Goal: Information Seeking & Learning: Learn about a topic

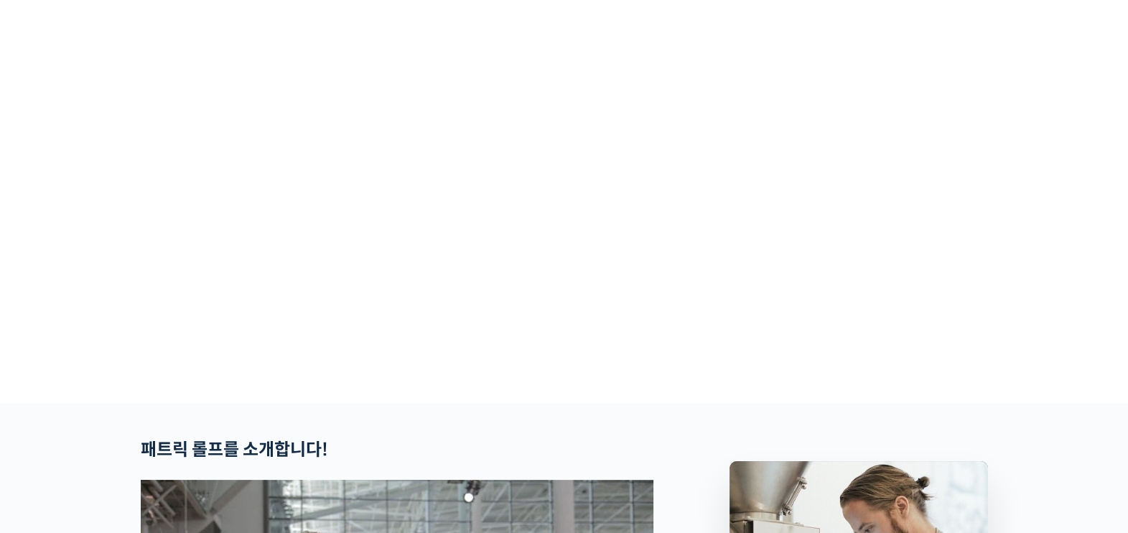
scroll to position [146, 0]
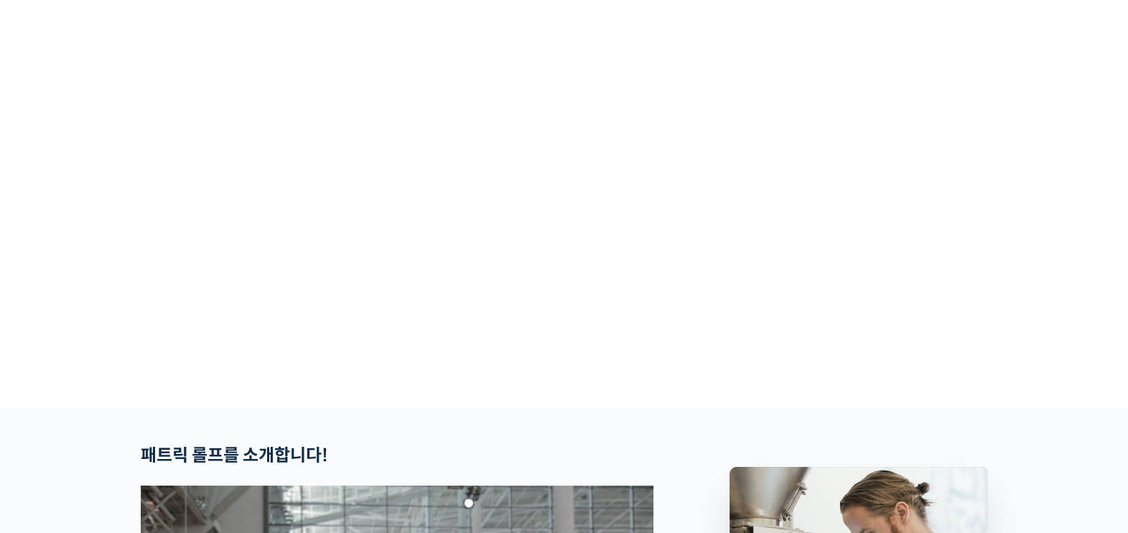
click at [576, 246] on video at bounding box center [564, 155] width 847 height 495
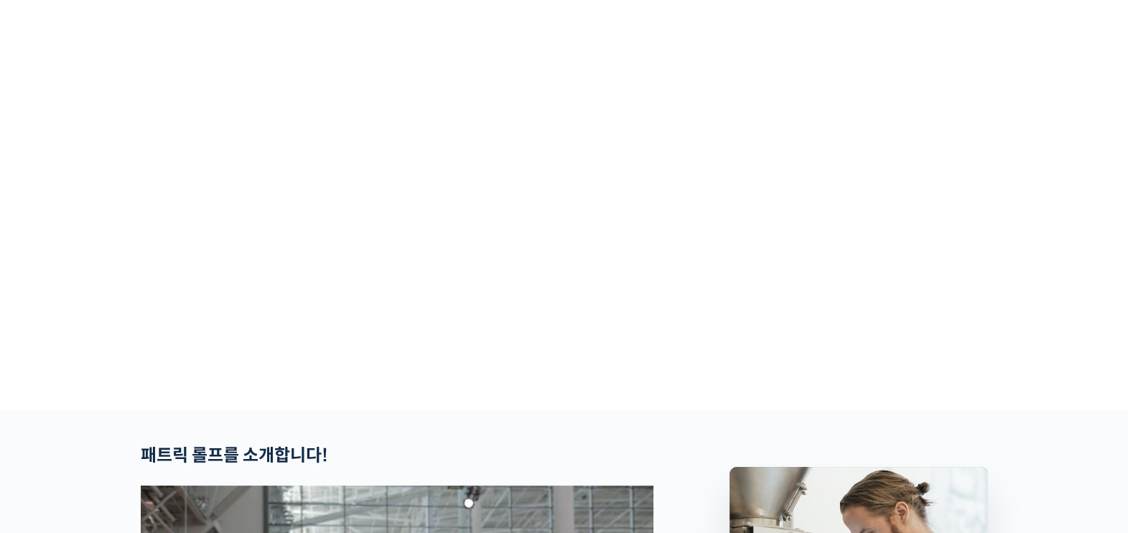
click at [576, 246] on video at bounding box center [564, 155] width 847 height 495
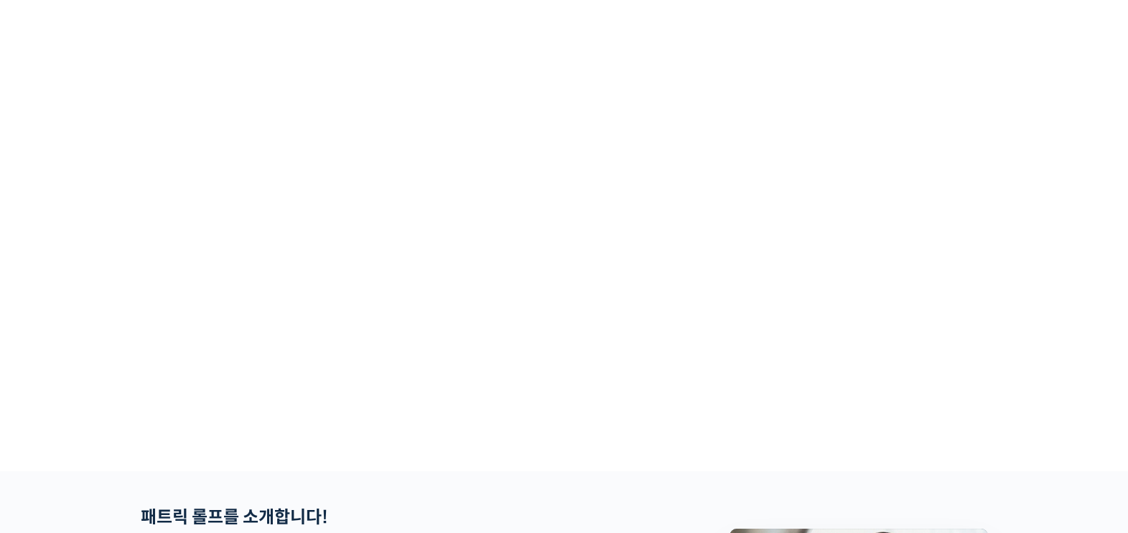
scroll to position [0, 0]
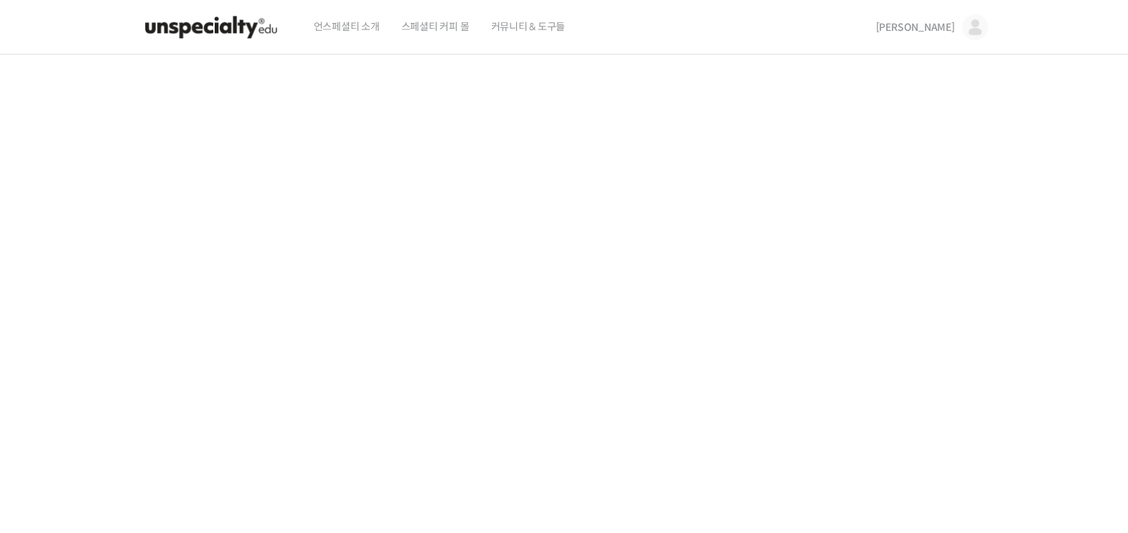
click at [965, 29] on img at bounding box center [975, 27] width 26 height 26
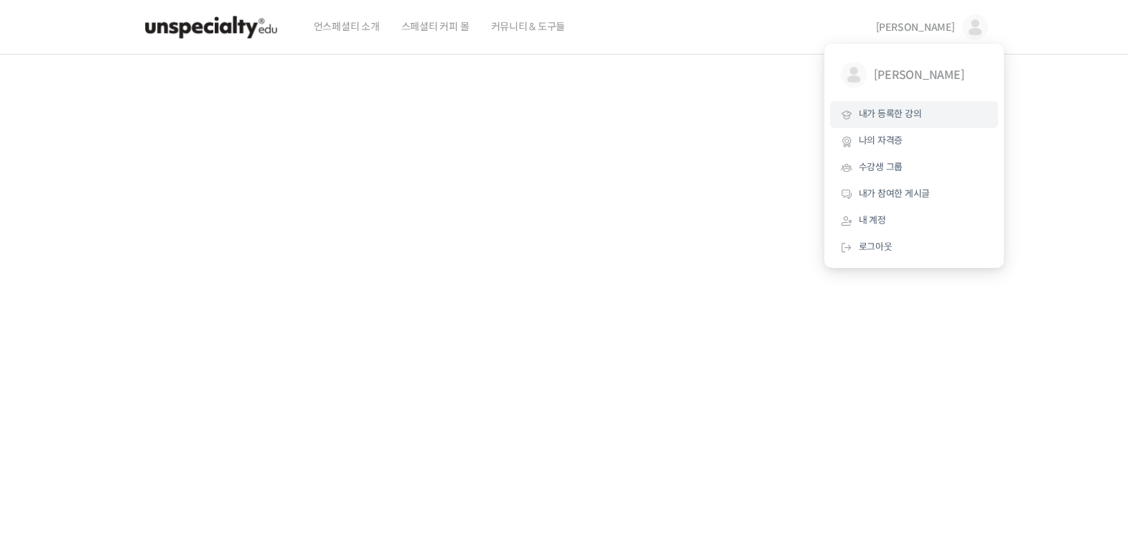
click at [900, 111] on span "내가 등록한 강의" at bounding box center [889, 114] width 63 height 12
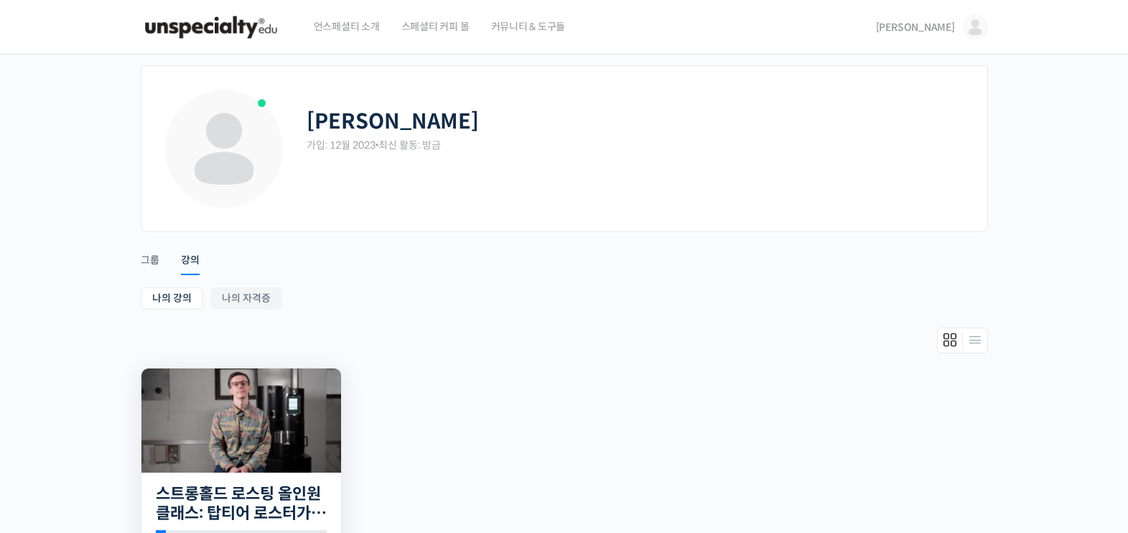
click at [248, 423] on img at bounding box center [241, 420] width 200 height 104
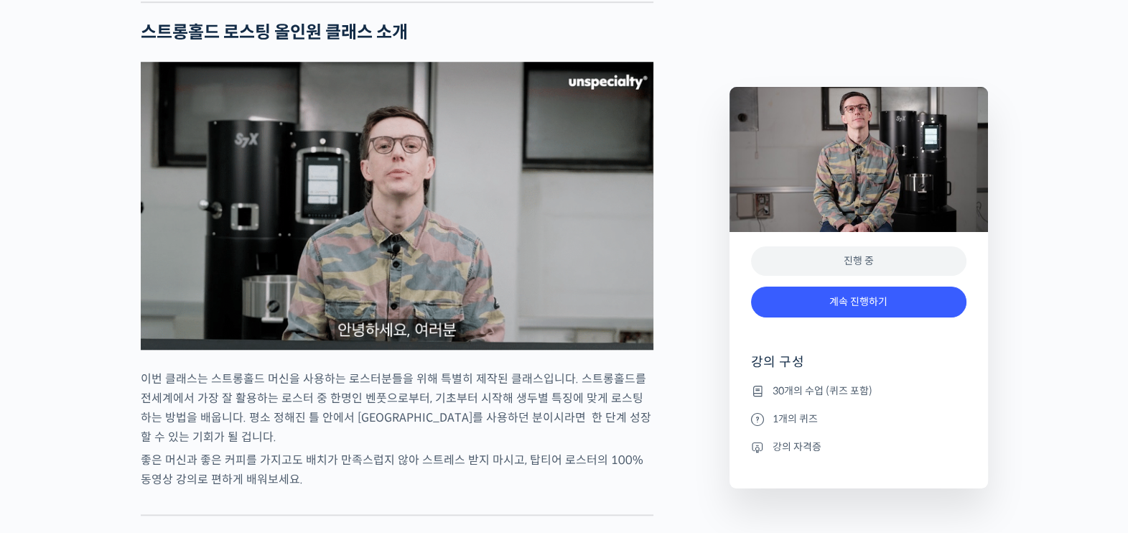
scroll to position [1525, 0]
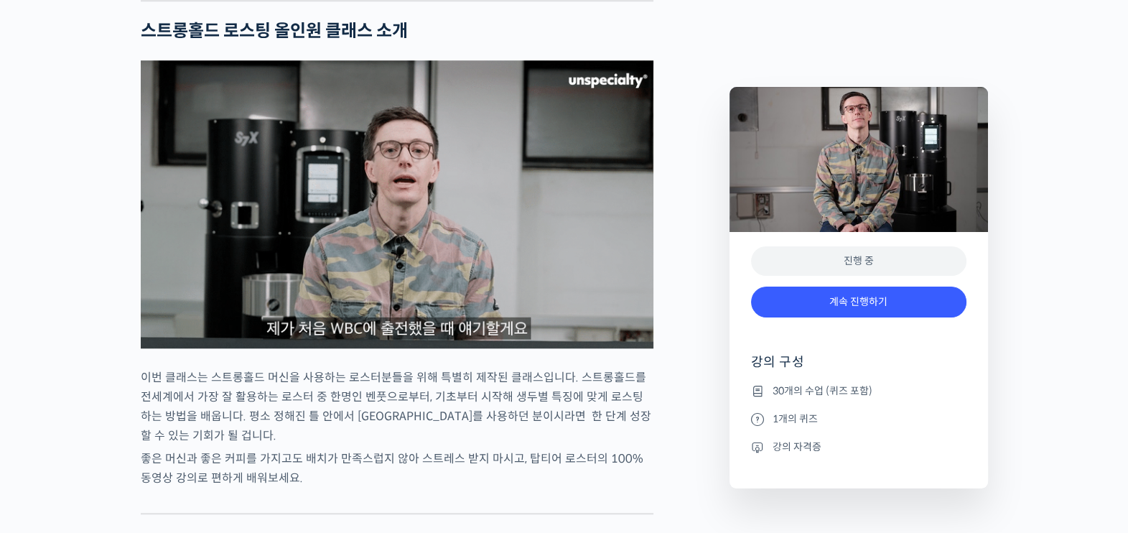
click at [389, 295] on img at bounding box center [397, 204] width 512 height 288
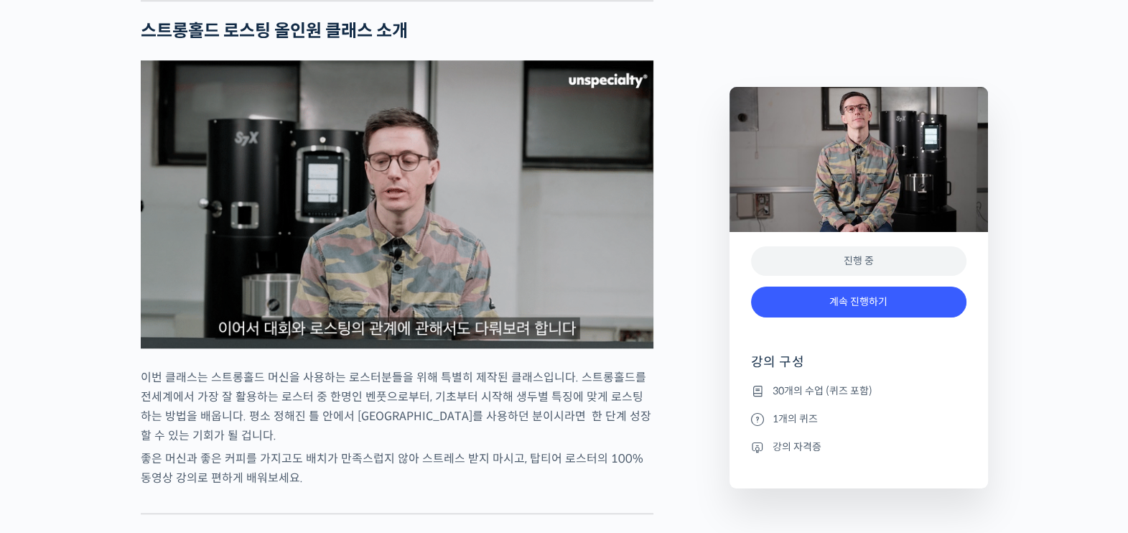
click at [335, 258] on img at bounding box center [397, 204] width 512 height 288
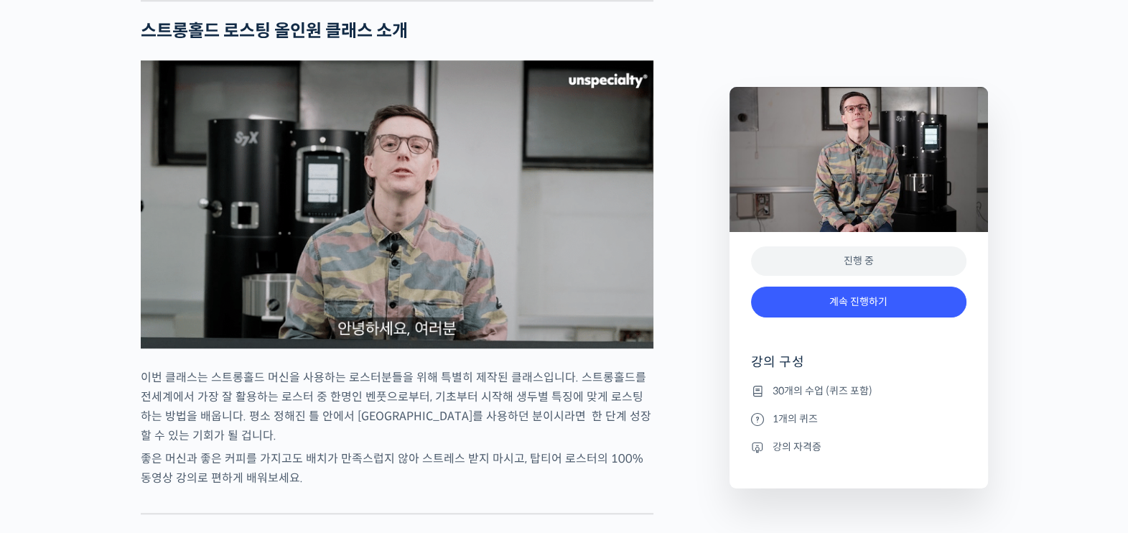
click at [336, 263] on img at bounding box center [397, 204] width 512 height 288
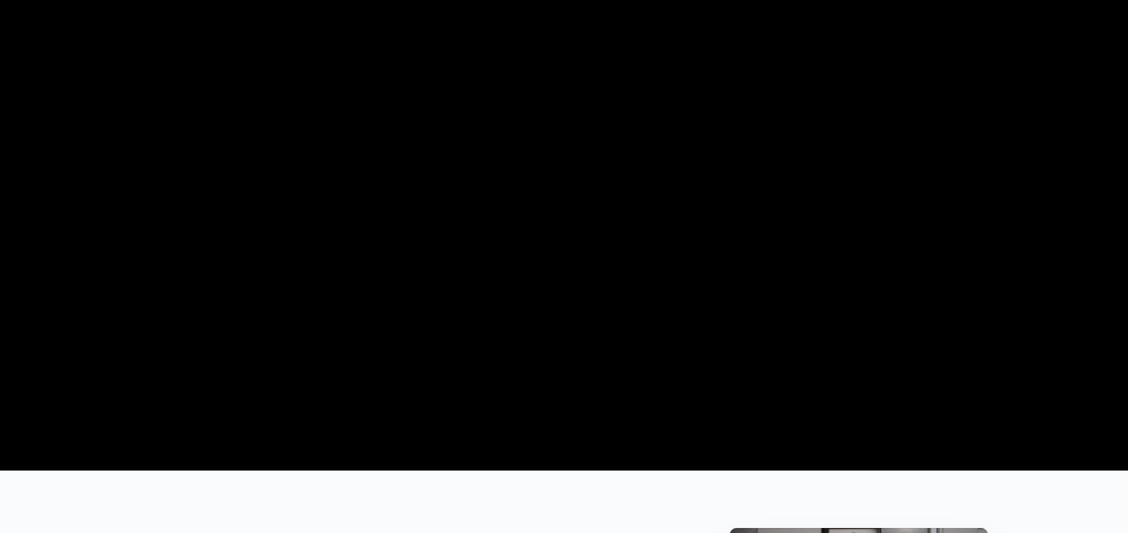
scroll to position [179, 0]
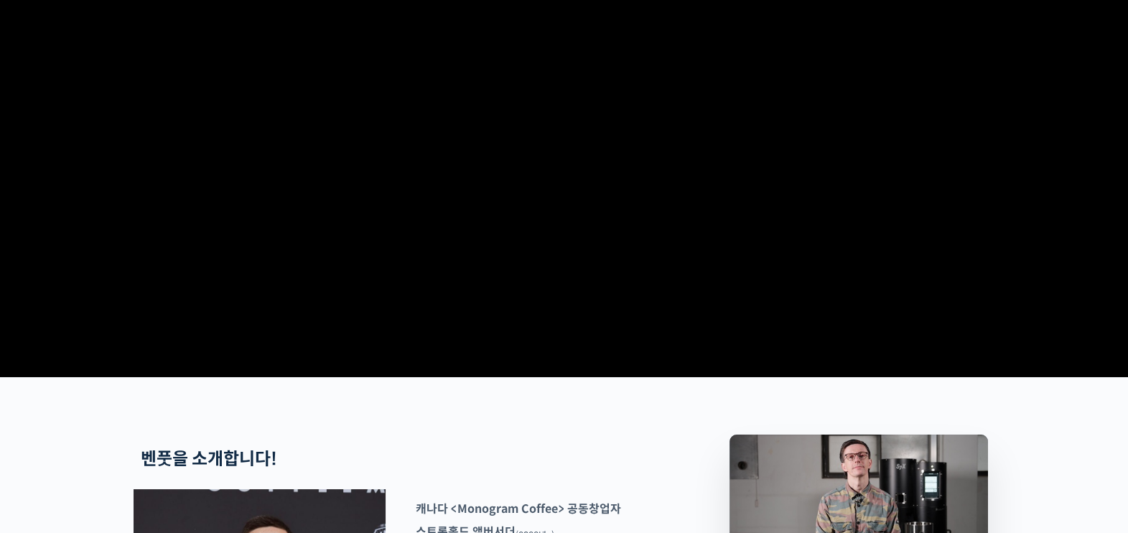
click at [617, 240] on video at bounding box center [564, 123] width 847 height 495
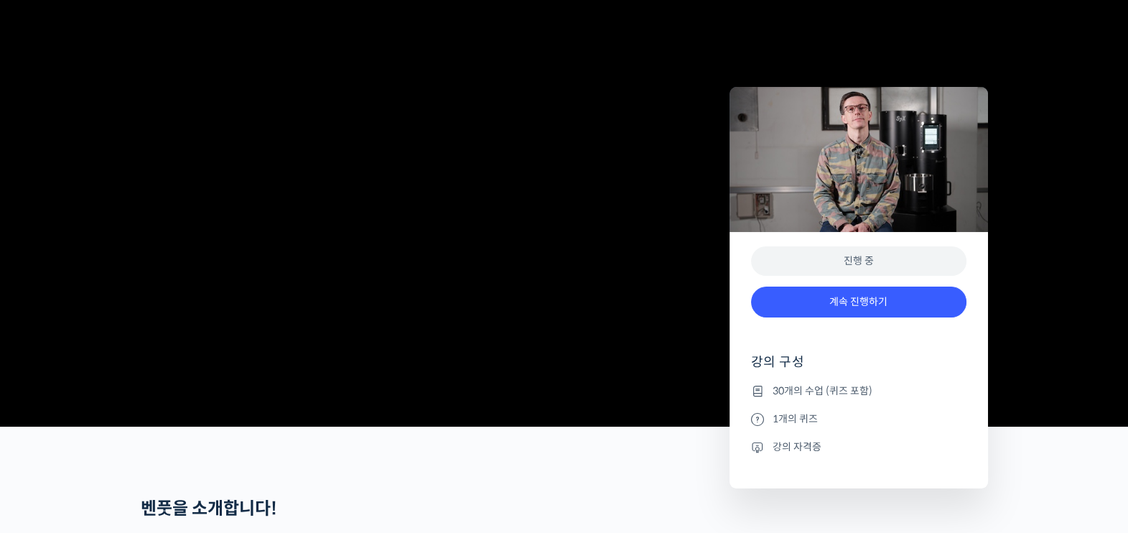
scroll to position [0, 0]
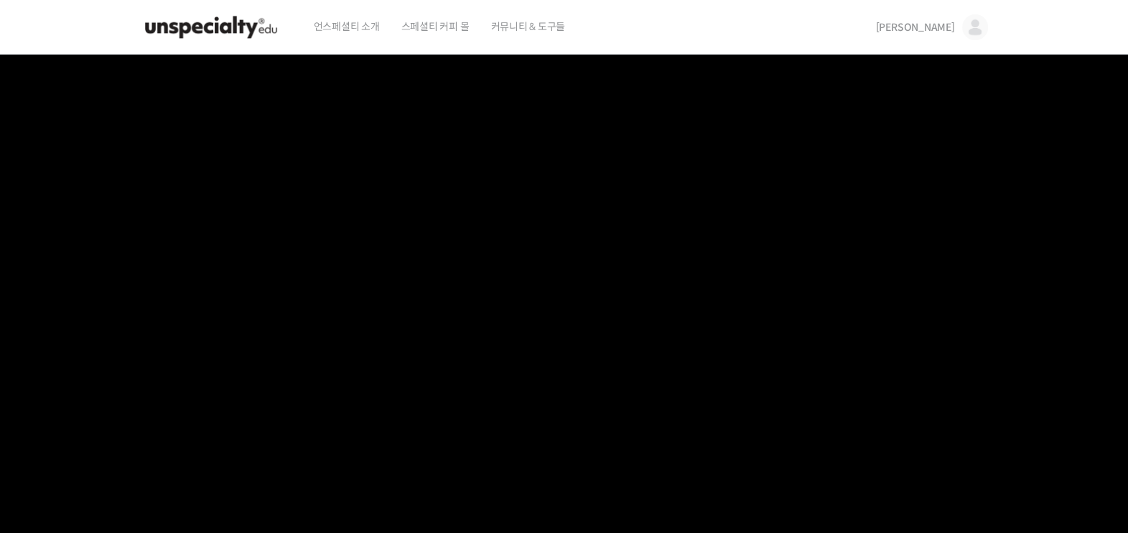
click at [948, 26] on span "[PERSON_NAME]" at bounding box center [915, 27] width 79 height 13
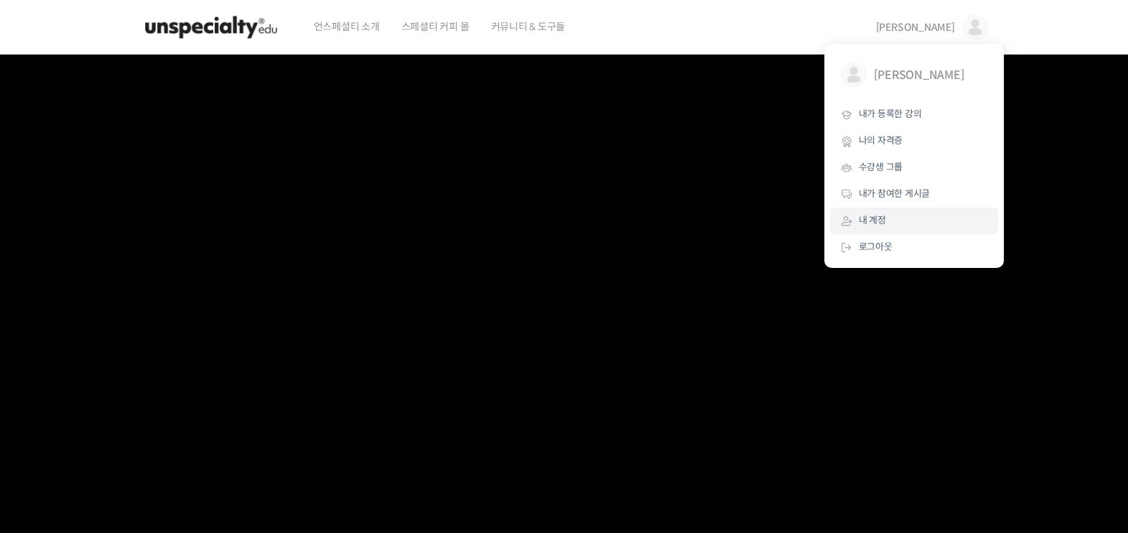
click at [888, 219] on link "내 계정" at bounding box center [914, 220] width 168 height 27
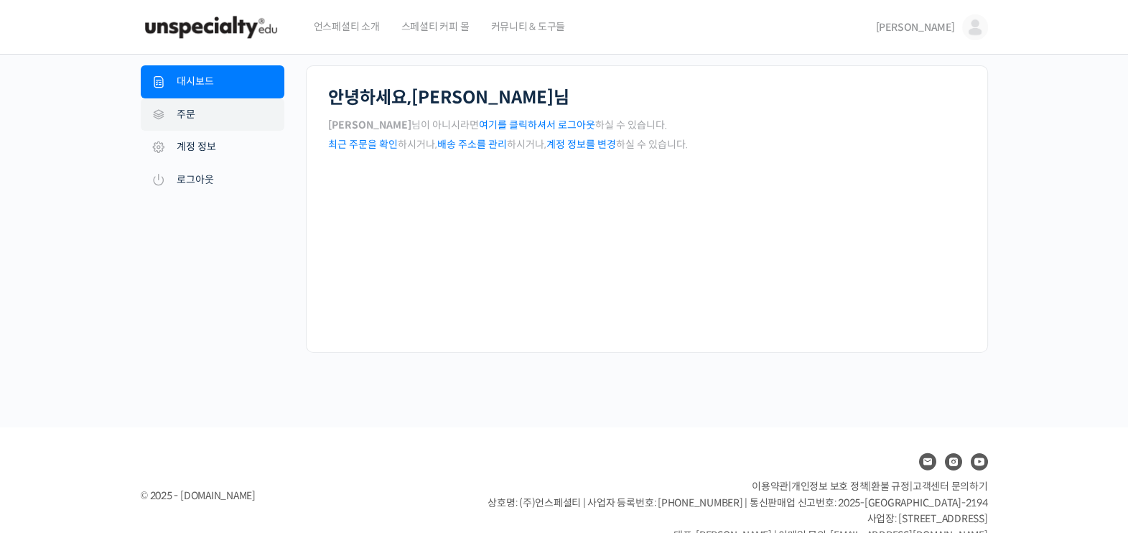
click at [200, 120] on link "주문" at bounding box center [213, 114] width 144 height 33
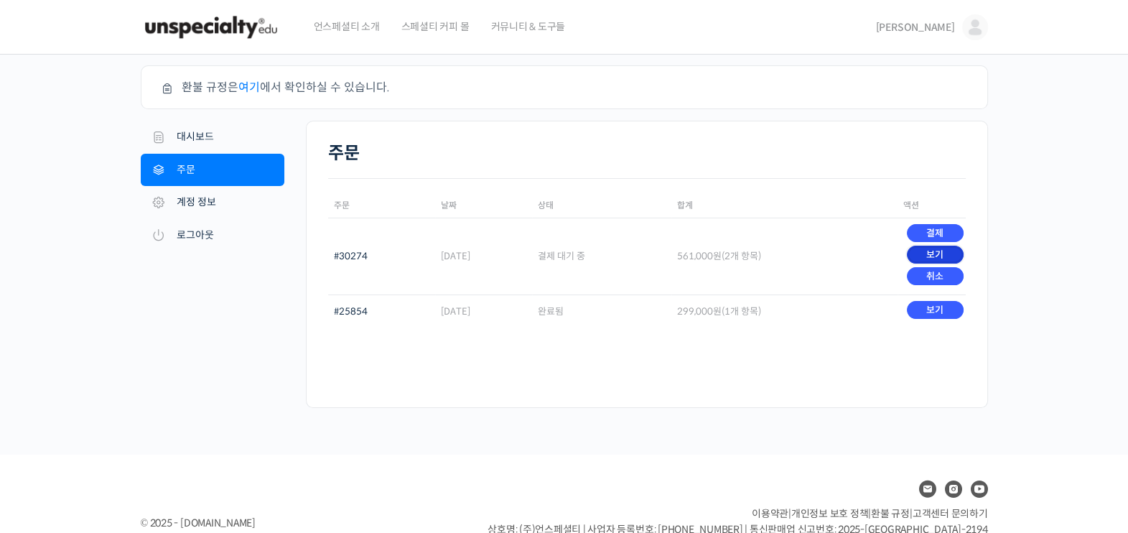
click at [944, 251] on link "보기" at bounding box center [935, 254] width 57 height 18
click at [925, 255] on link "보기" at bounding box center [935, 254] width 57 height 18
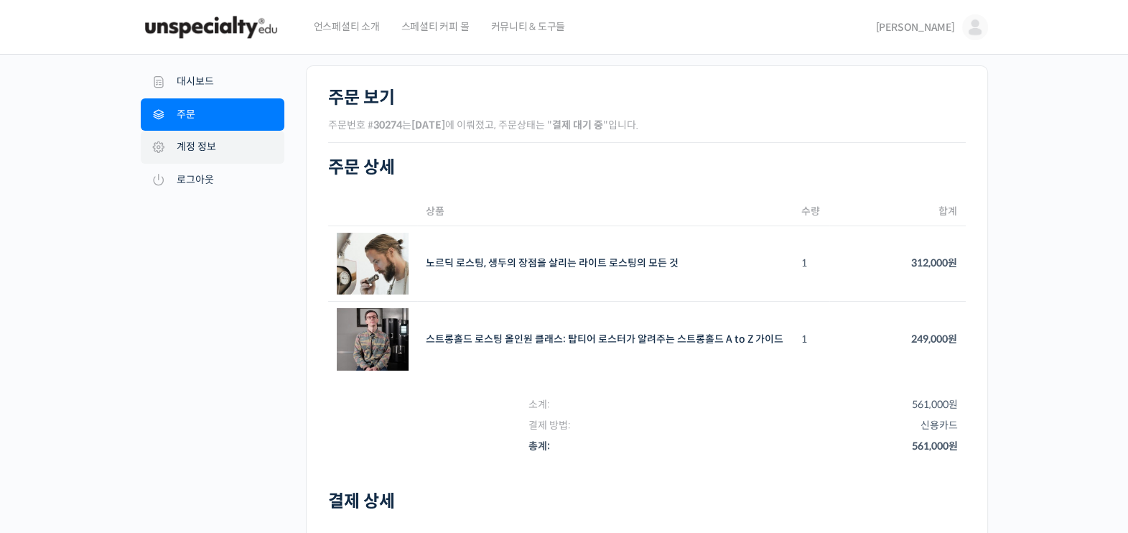
click at [211, 150] on link "계정 정보" at bounding box center [213, 147] width 144 height 33
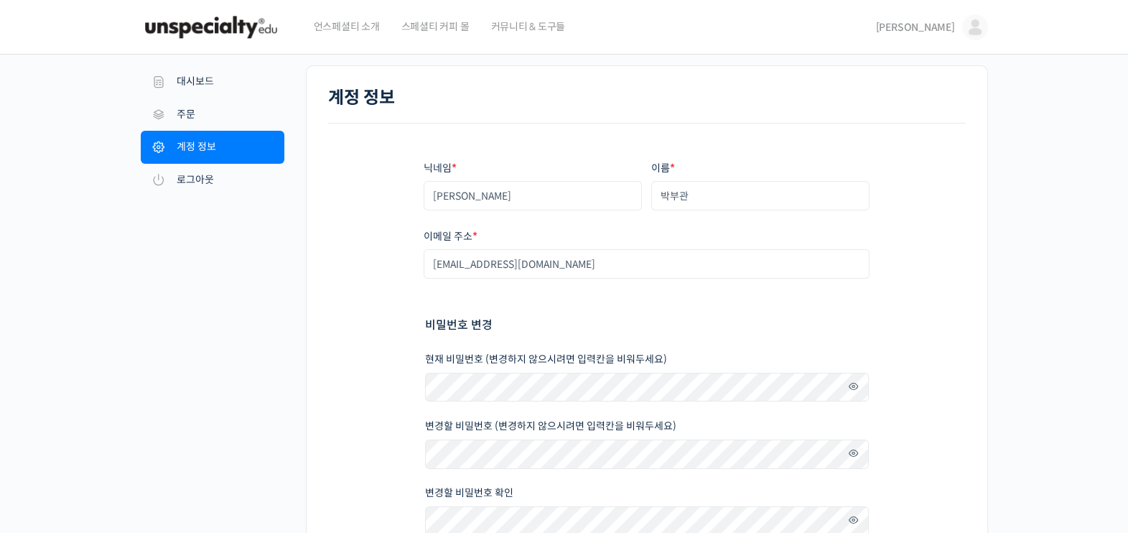
click at [943, 29] on span "[PERSON_NAME]" at bounding box center [915, 27] width 79 height 13
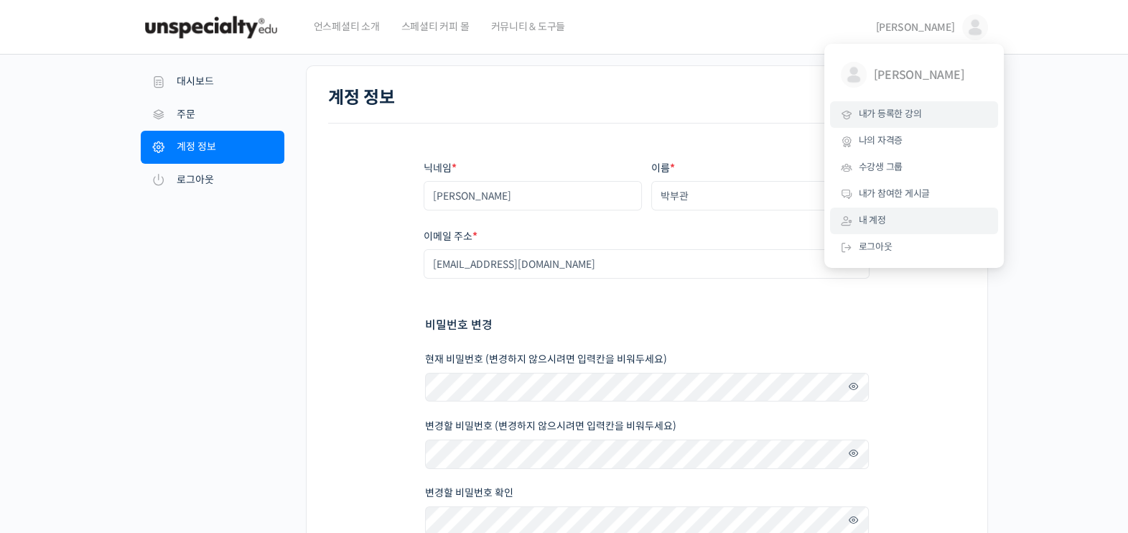
click at [912, 115] on span "내가 등록한 강의" at bounding box center [889, 114] width 63 height 12
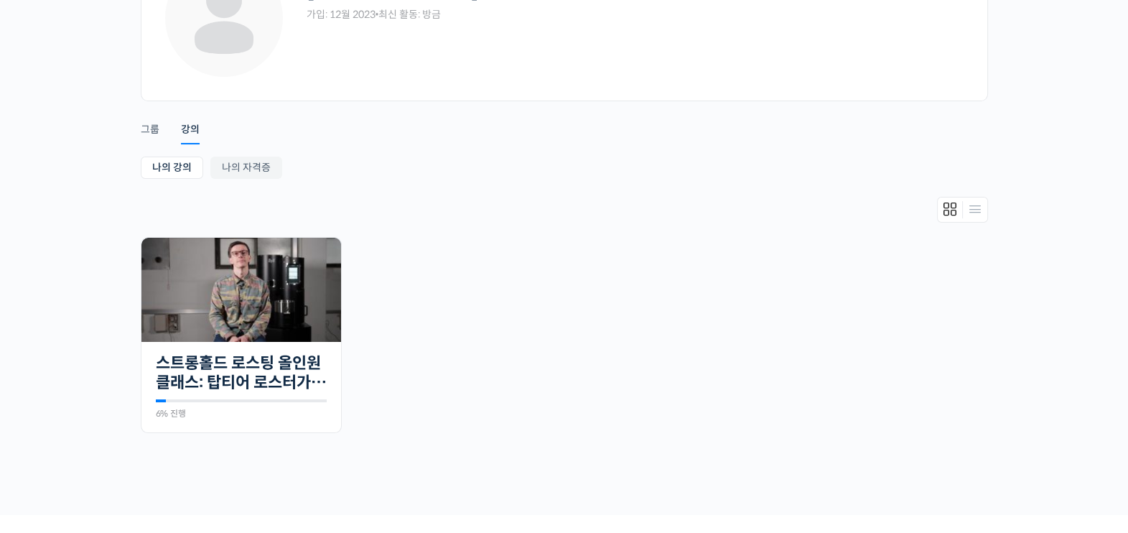
scroll to position [179, 0]
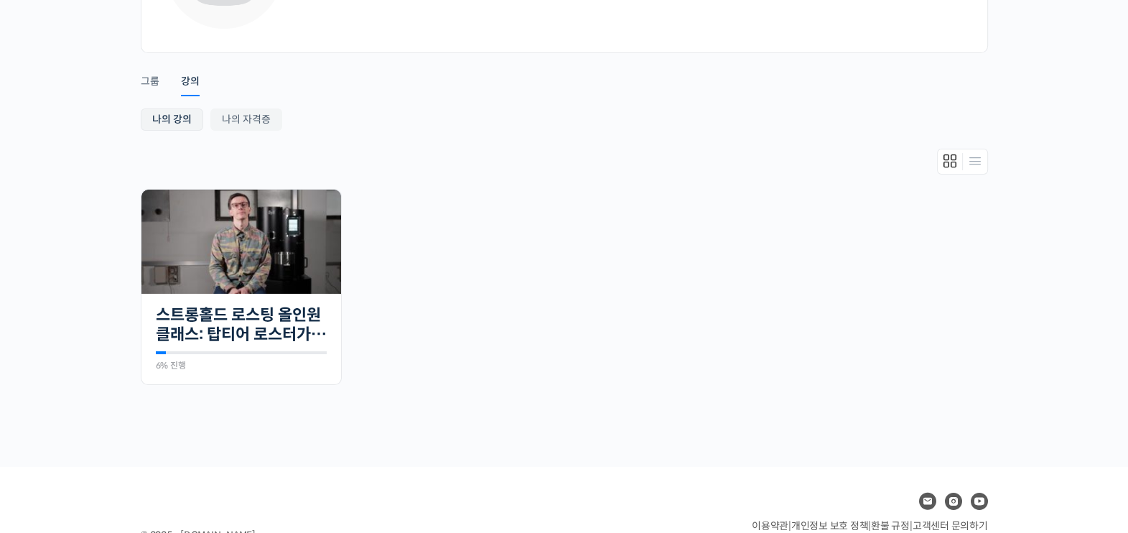
click at [182, 121] on link "나의 강의" at bounding box center [172, 119] width 62 height 22
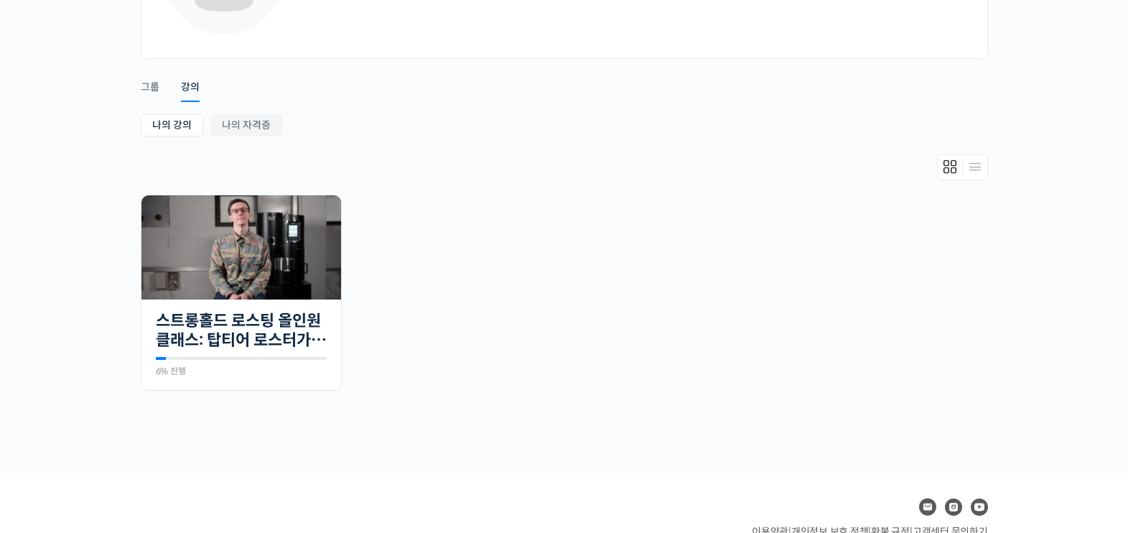
scroll to position [179, 0]
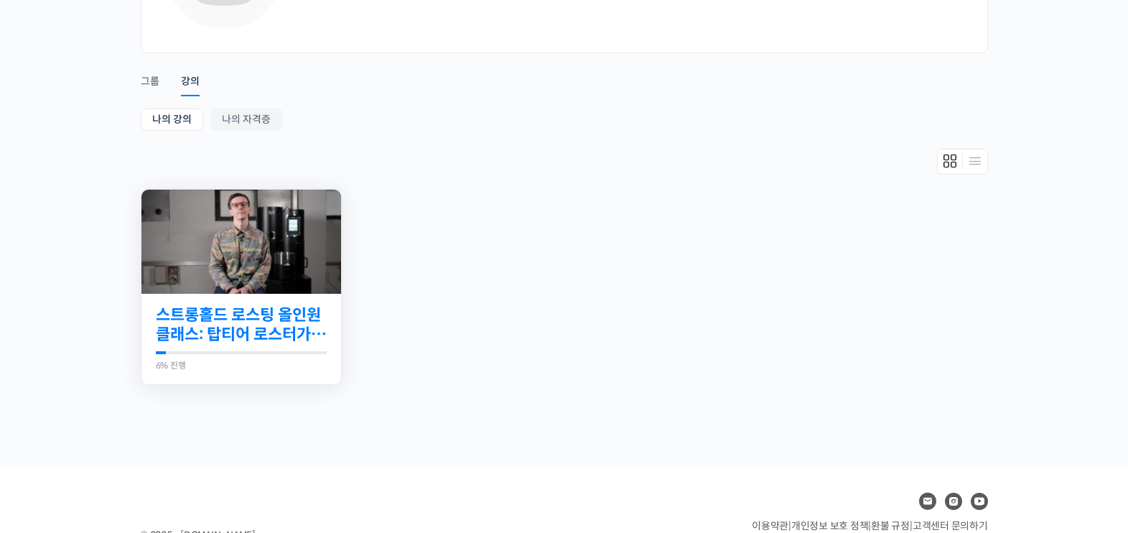
click at [278, 317] on link "스트롱홀드 로스팅 올인원 클래스: 탑티어 로스터가 알려주는 스트롱홀드 A to Z 가이드" at bounding box center [241, 324] width 171 height 39
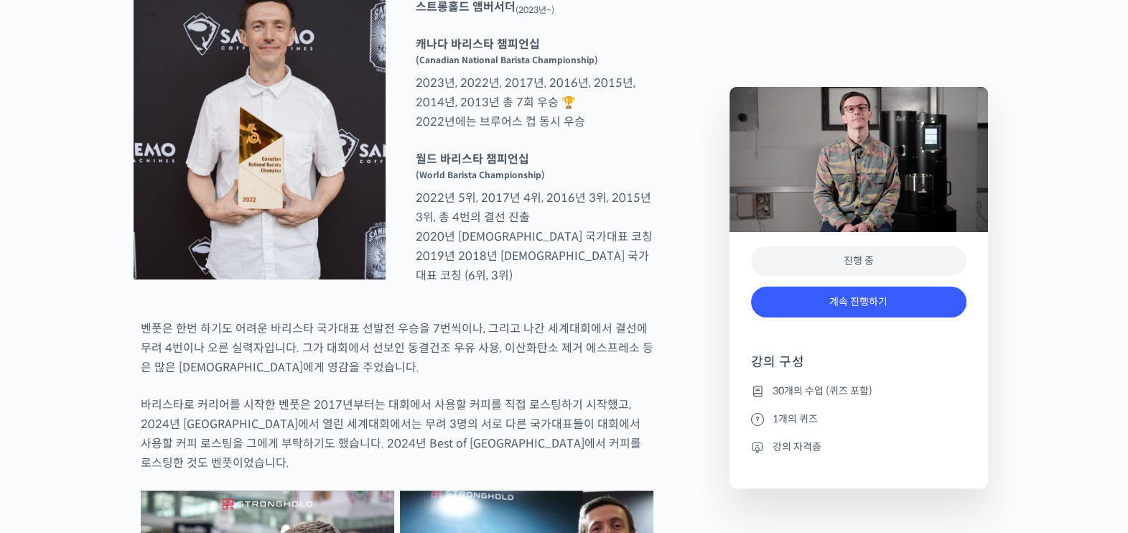
scroll to position [807, 0]
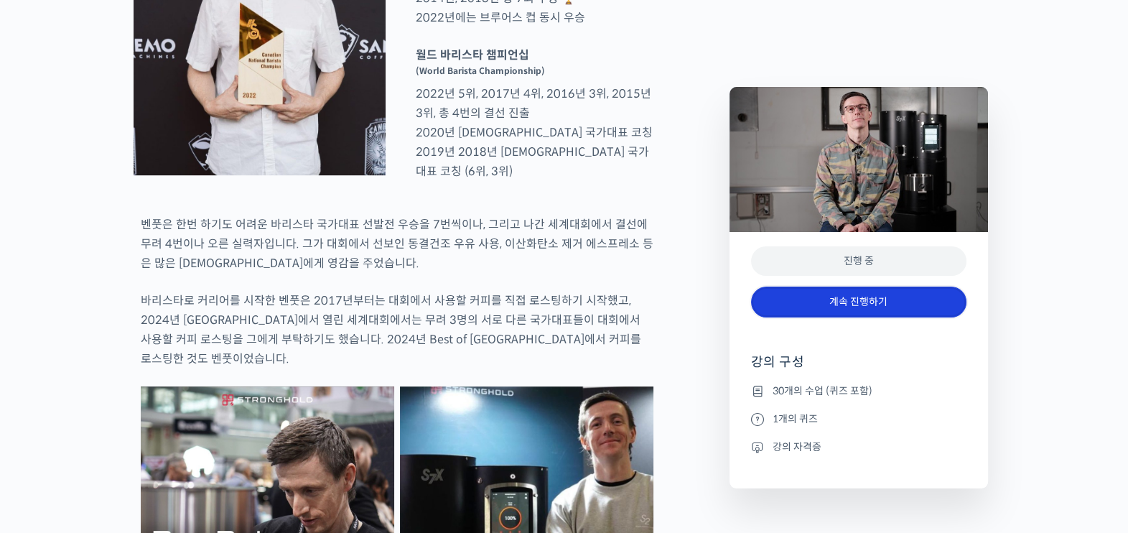
click at [851, 296] on link "계속 진행하기" at bounding box center [858, 301] width 215 height 31
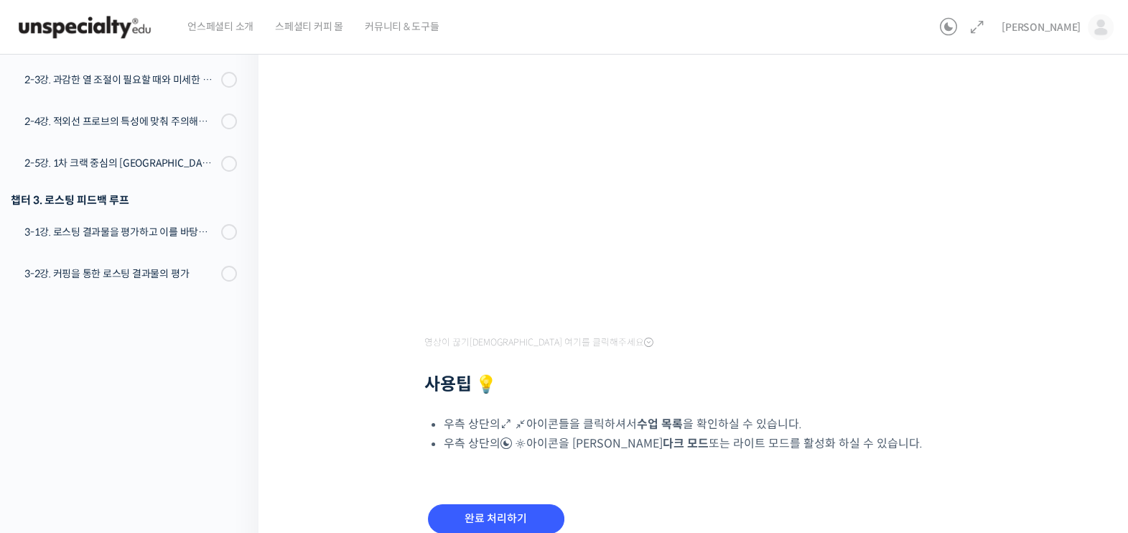
scroll to position [207, 0]
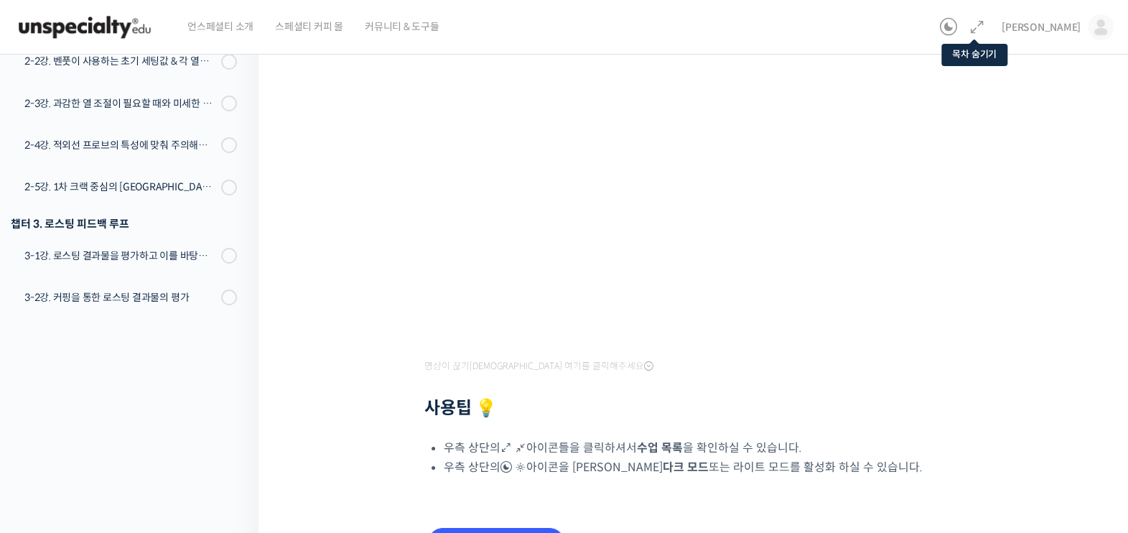
click at [986, 27] on icon at bounding box center [976, 27] width 17 height 17
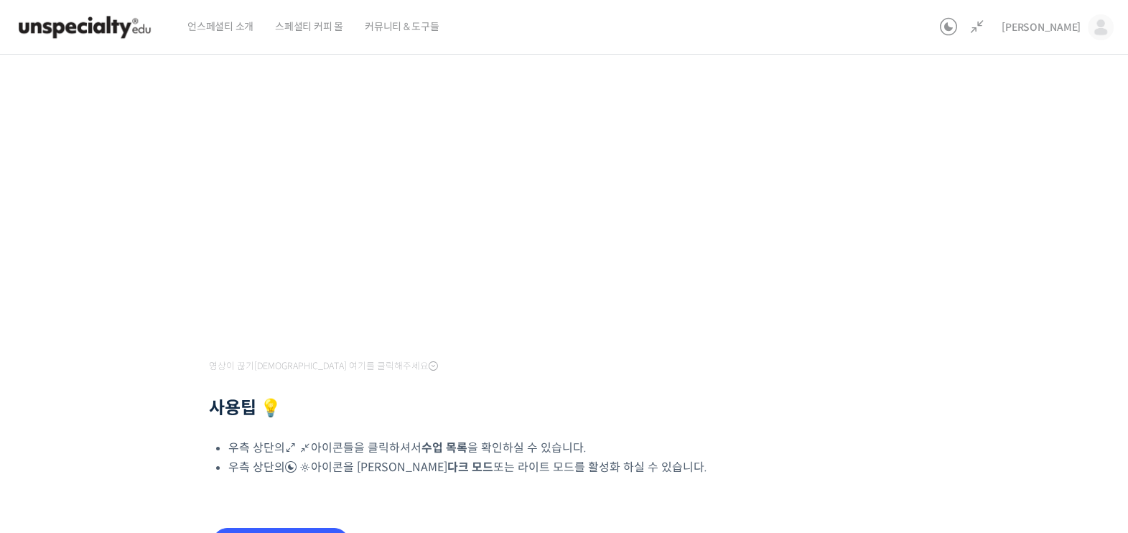
click at [986, 27] on icon at bounding box center [976, 27] width 17 height 17
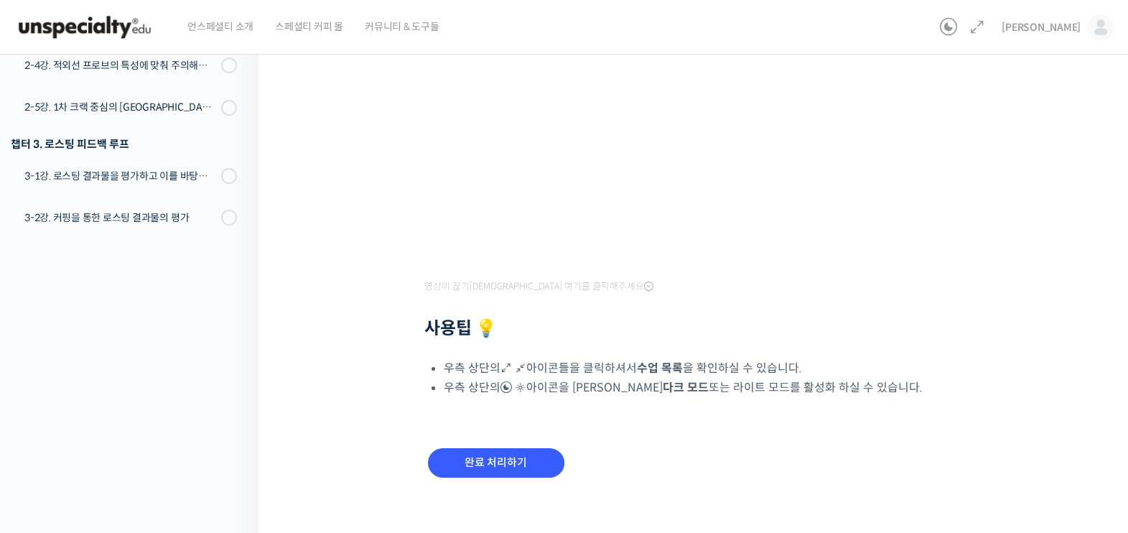
scroll to position [297, 0]
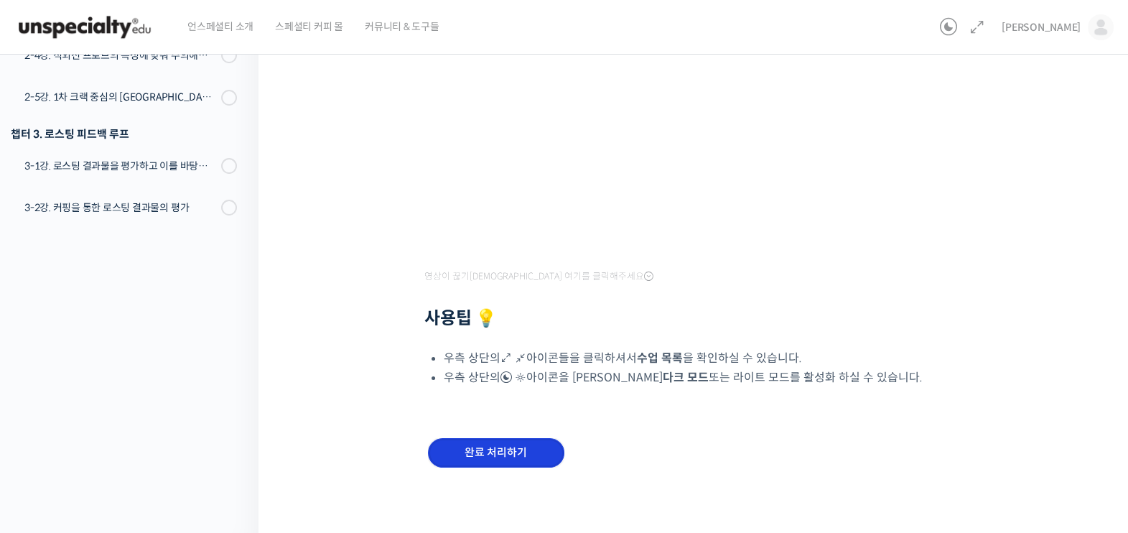
click at [510, 447] on input "완료 처리하기" at bounding box center [496, 452] width 136 height 29
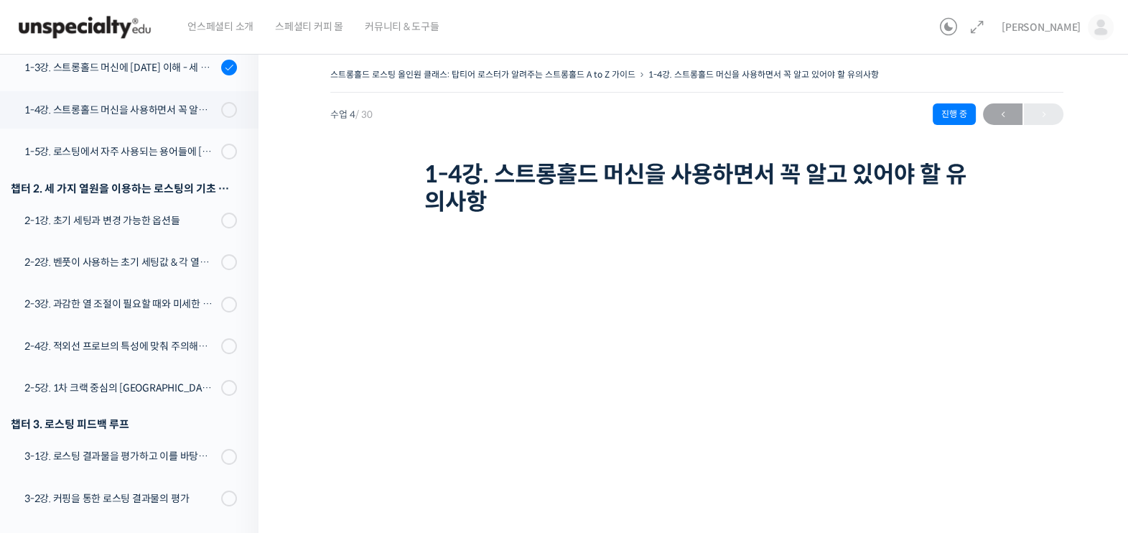
scroll to position [270, 0]
